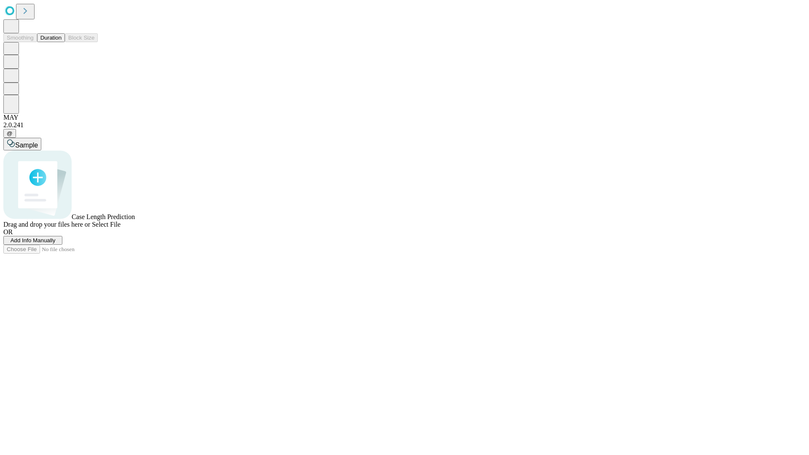
click at [61, 42] on button "Duration" at bounding box center [51, 37] width 28 height 9
click at [38, 142] on span "Sample" at bounding box center [26, 145] width 23 height 7
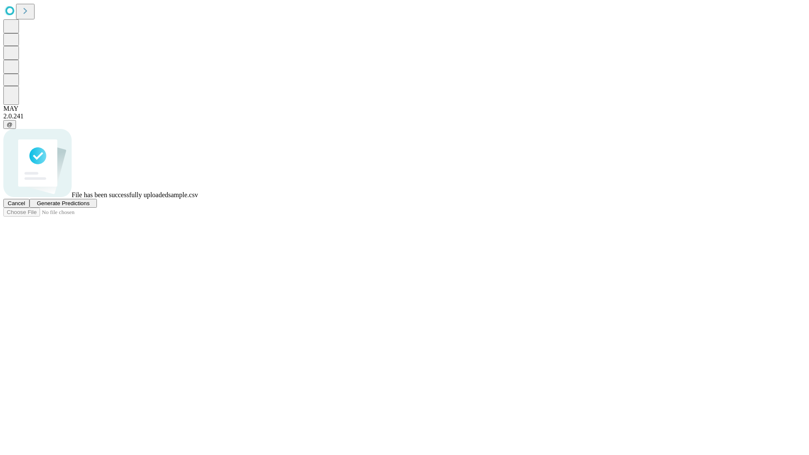
click at [89, 206] on span "Generate Predictions" at bounding box center [63, 203] width 53 height 6
